Goal: Task Accomplishment & Management: Manage account settings

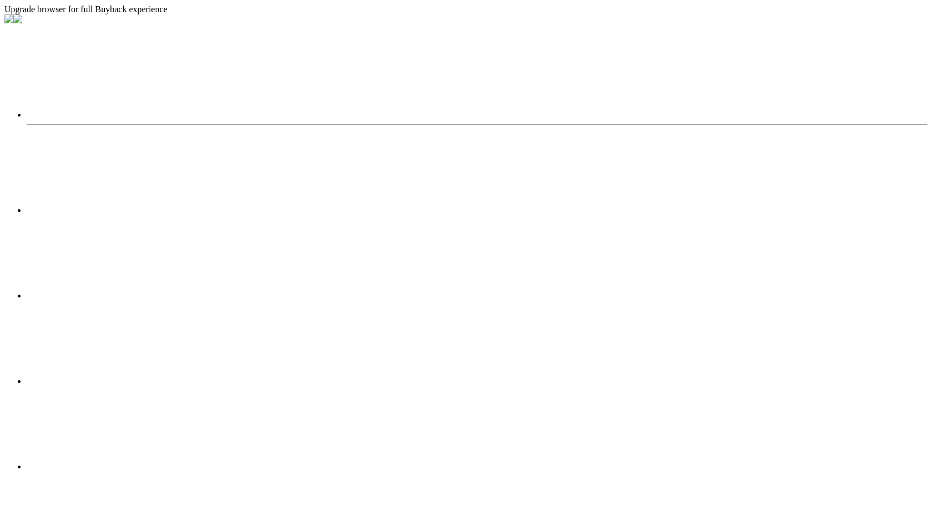
select select "2025"
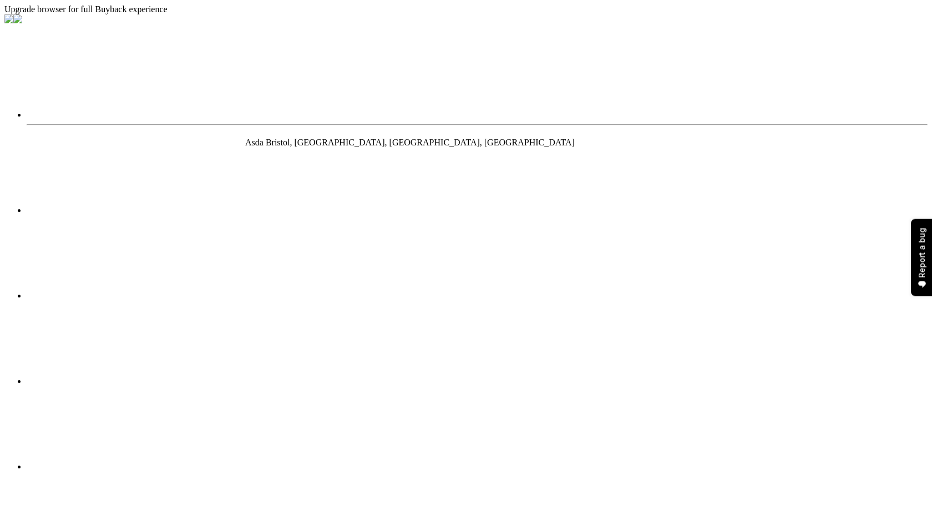
click at [872, 222] on li "visibility Preview" at bounding box center [893, 230] width 42 height 16
type input "1"
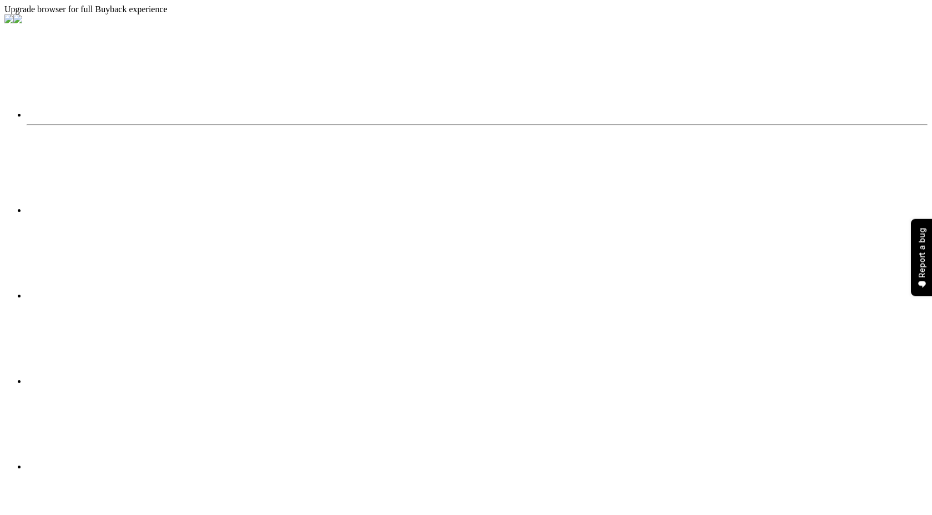
click at [872, 235] on li "visibility Preview" at bounding box center [893, 230] width 42 height 16
type input "1"
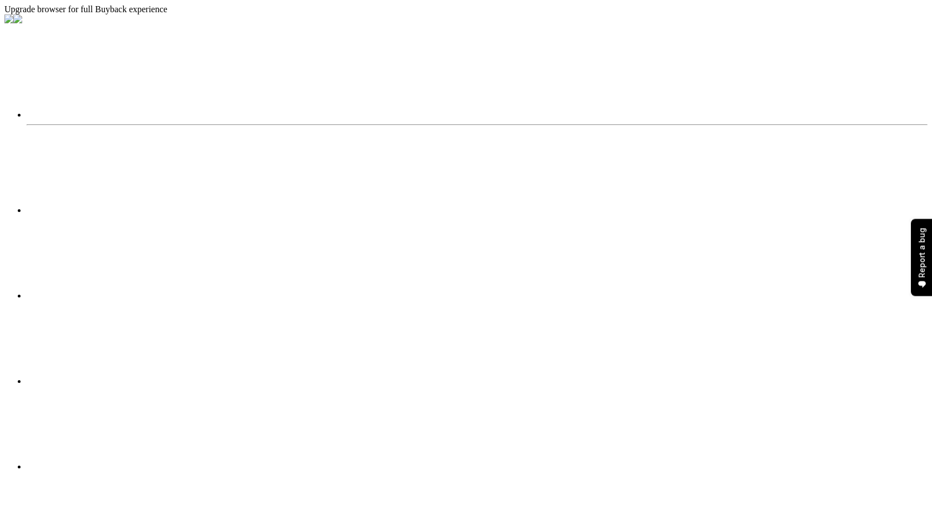
type input "asdasd"
type input "azis"
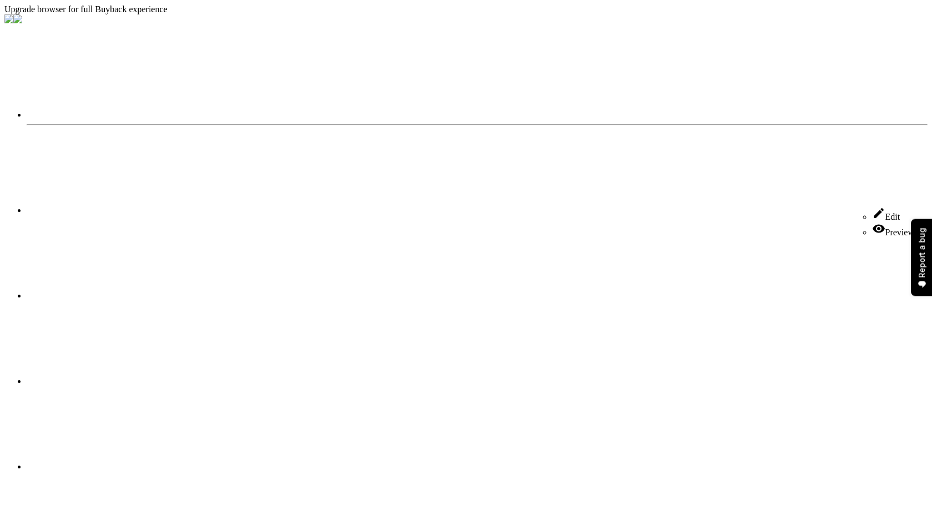
click at [872, 224] on li "visibility Preview" at bounding box center [893, 230] width 42 height 16
type input "1"
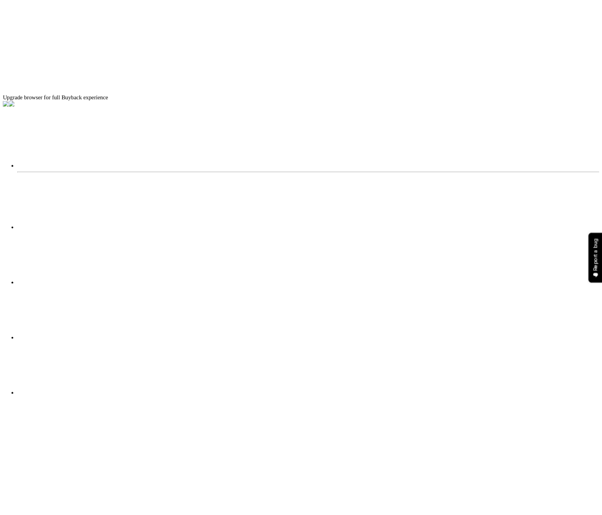
scroll to position [6, 0]
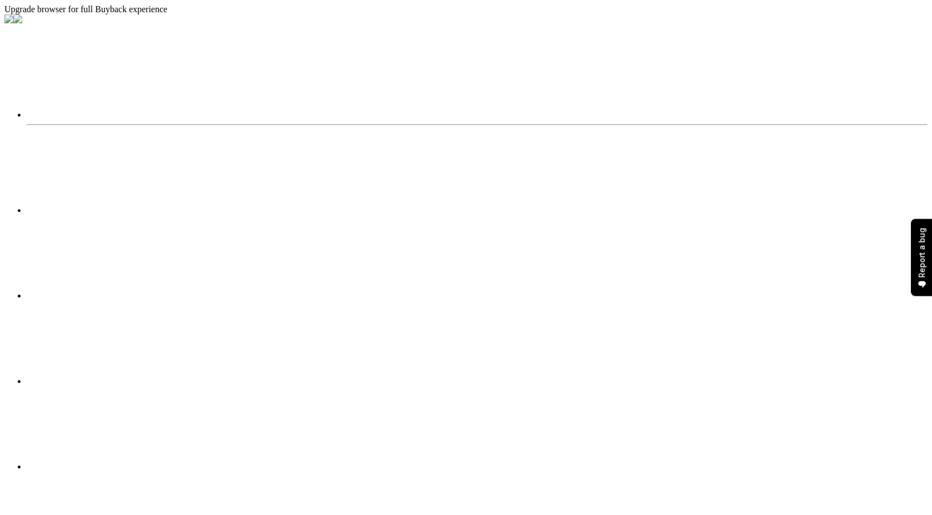
type input "[EMAIL_ADDRESS][DOMAIN_NAME]"
